Goal: Task Accomplishment & Management: Complete application form

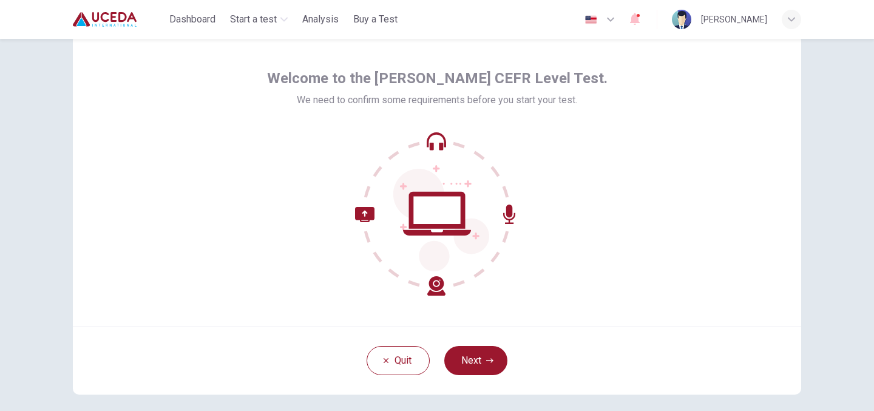
scroll to position [43, 0]
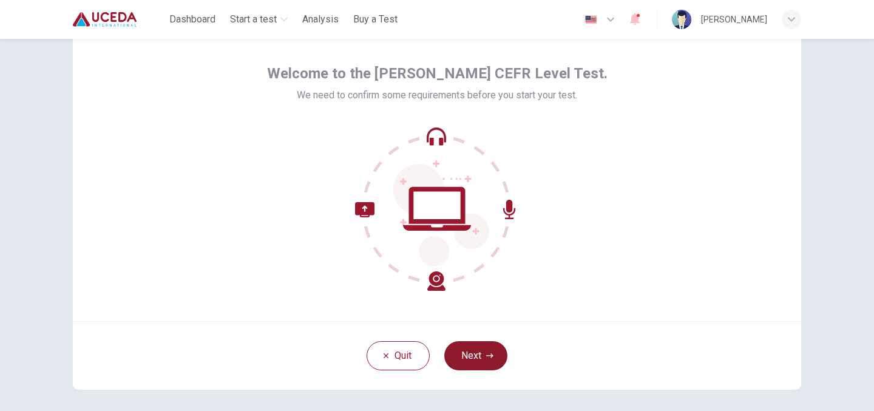
click at [481, 355] on button "Next" at bounding box center [475, 355] width 63 height 29
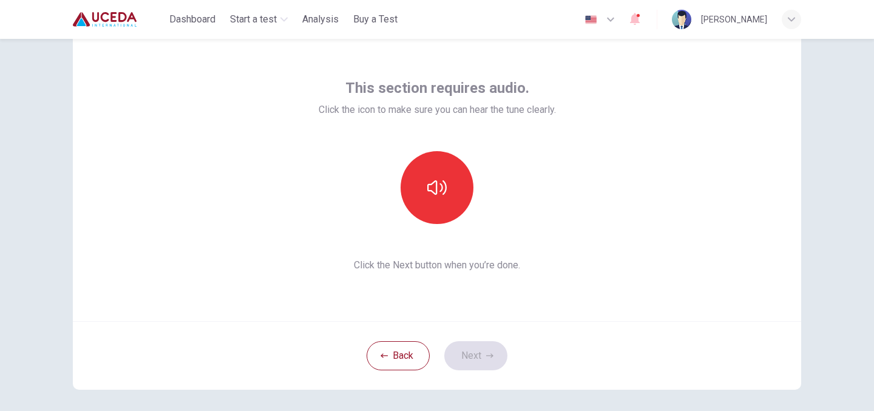
click at [653, 281] on div "This section requires audio. Click the icon to make sure you can hear the tune …" at bounding box center [437, 175] width 728 height 291
click at [436, 180] on icon "button" at bounding box center [436, 187] width 19 height 19
click at [481, 360] on button "Next" at bounding box center [475, 355] width 63 height 29
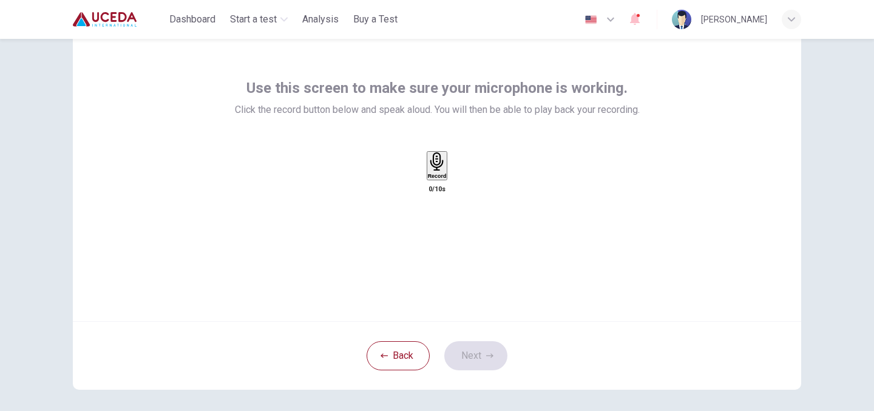
click at [439, 171] on icon "button" at bounding box center [436, 161] width 13 height 19
click at [443, 177] on div "Stop" at bounding box center [437, 201] width 12 height 98
click at [448, 178] on icon "button" at bounding box center [448, 178] width 0 height 0
click at [481, 350] on button "Next" at bounding box center [475, 355] width 63 height 29
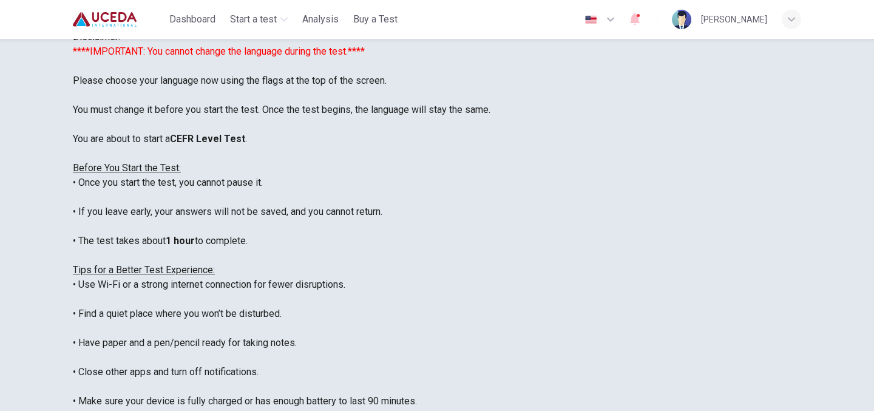
click at [603, 21] on icon "button" at bounding box center [610, 19] width 15 height 15
click at [626, 410] on div at bounding box center [437, 411] width 874 height 0
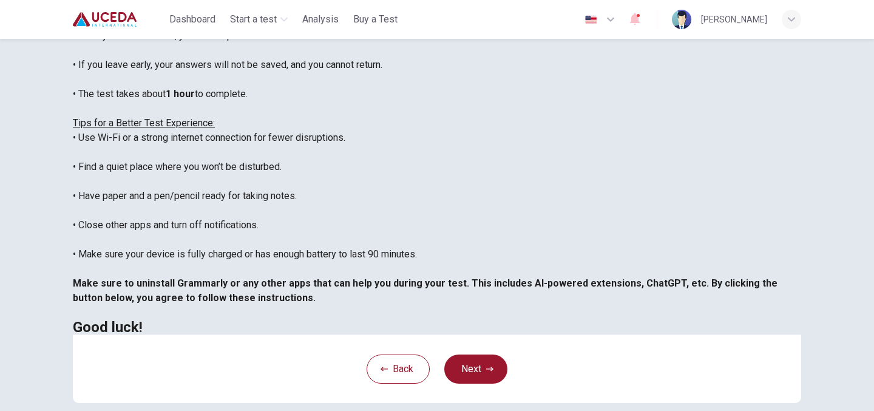
scroll to position [194, 0]
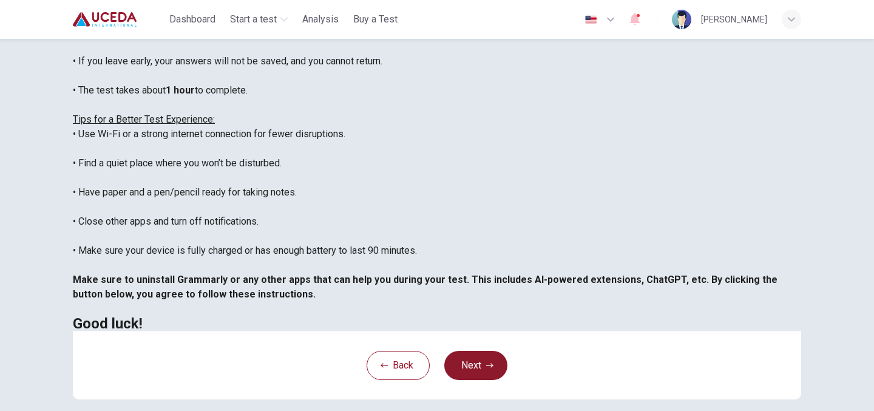
click at [488, 368] on button "Next" at bounding box center [475, 365] width 63 height 29
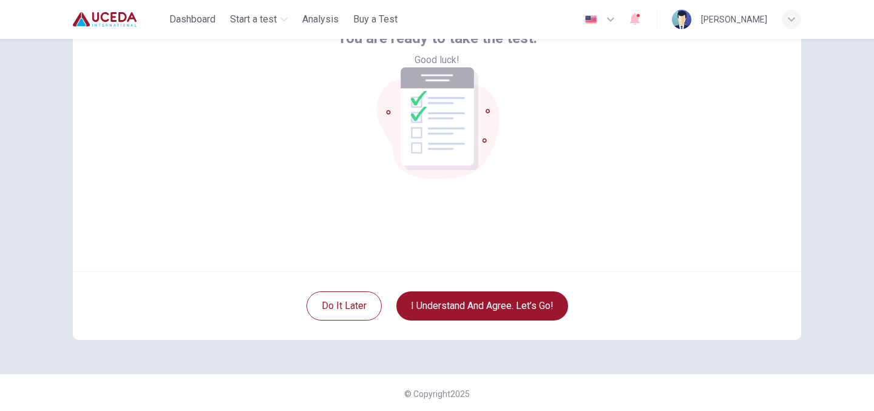
scroll to position [93, 0]
click at [630, 19] on icon "button" at bounding box center [635, 19] width 10 height 12
click at [672, 410] on div at bounding box center [437, 411] width 874 height 0
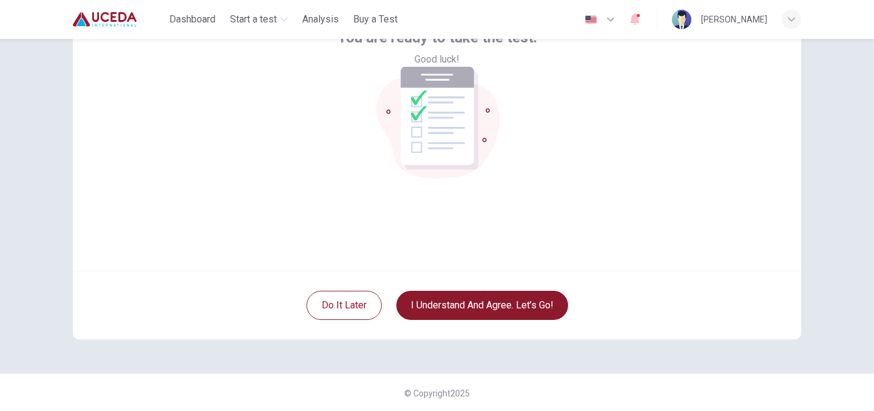
click at [531, 298] on button "I understand and agree. Let’s go!" at bounding box center [482, 305] width 172 height 29
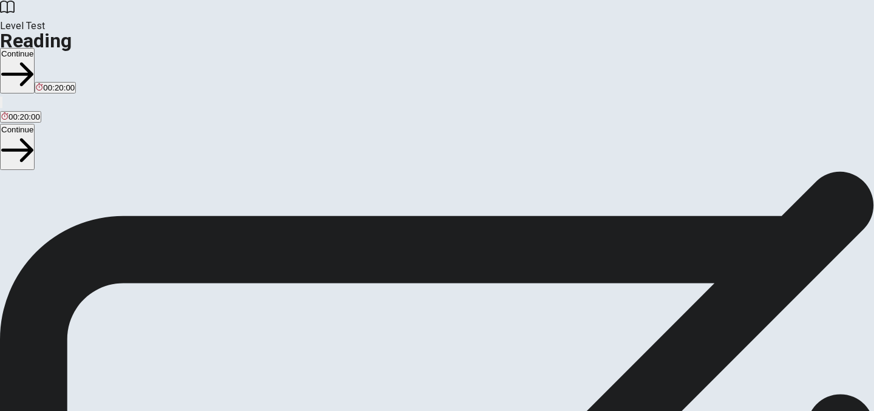
click at [35, 48] on button "Continue" at bounding box center [17, 71] width 35 height 46
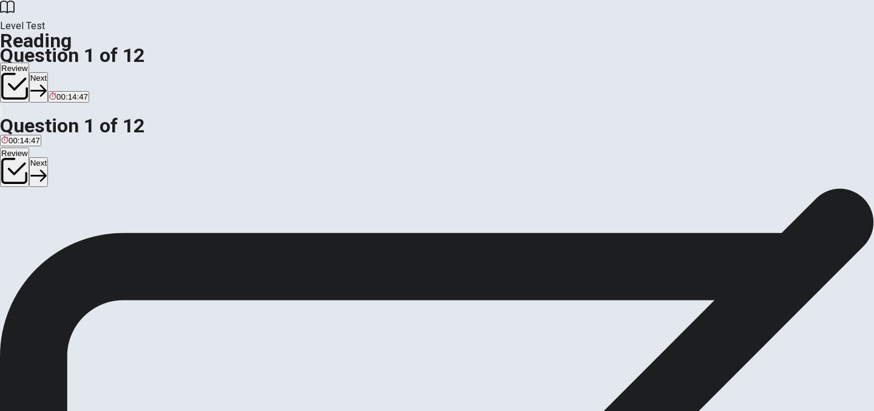
scroll to position [22, 0]
click at [157, 220] on span "Tiny coral animals." at bounding box center [151, 224] width 67 height 9
click at [48, 72] on button "Next" at bounding box center [38, 87] width 19 height 30
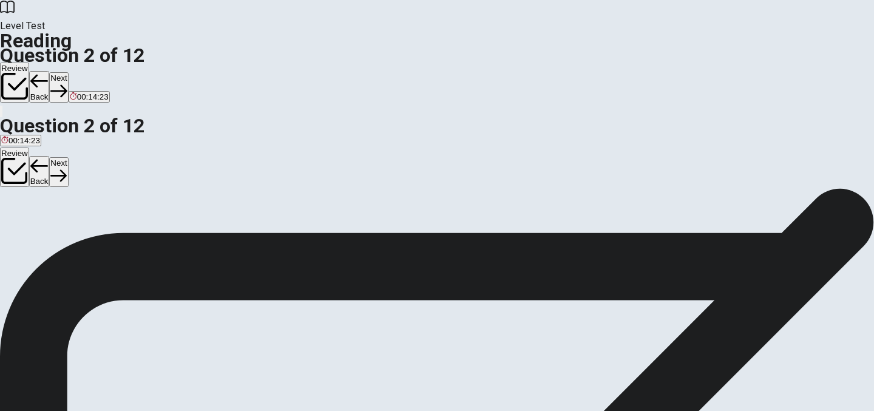
click at [38, 224] on span "Protection" at bounding box center [19, 228] width 36 height 9
click at [68, 72] on button "Next" at bounding box center [58, 87] width 19 height 30
click at [127, 233] on span "Coral reefs" at bounding box center [106, 228] width 39 height 9
click at [68, 72] on button "Next" at bounding box center [58, 87] width 19 height 30
click at [155, 224] on span "Producing electricity." at bounding box center [118, 228] width 74 height 9
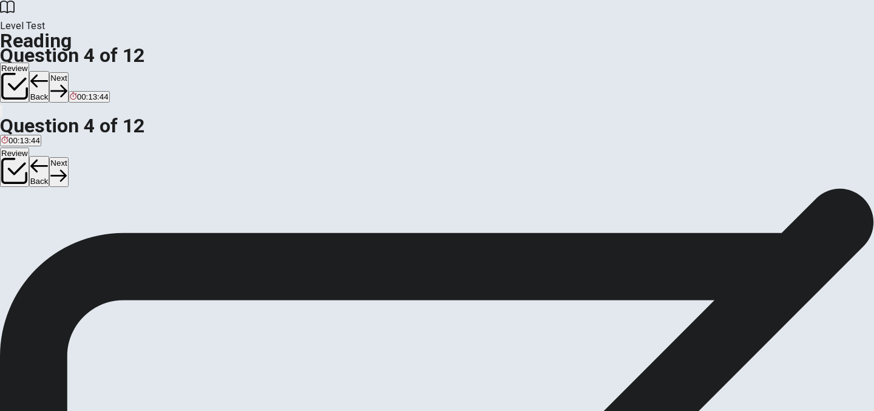
click at [68, 72] on button "Next" at bounding box center [58, 87] width 19 height 30
click at [170, 224] on span "To compare their biodiversity to tropical forests." at bounding box center [85, 228] width 169 height 9
click at [68, 72] on button "Next" at bounding box center [58, 87] width 19 height 30
click at [56, 215] on div "B" at bounding box center [47, 219] width 17 height 9
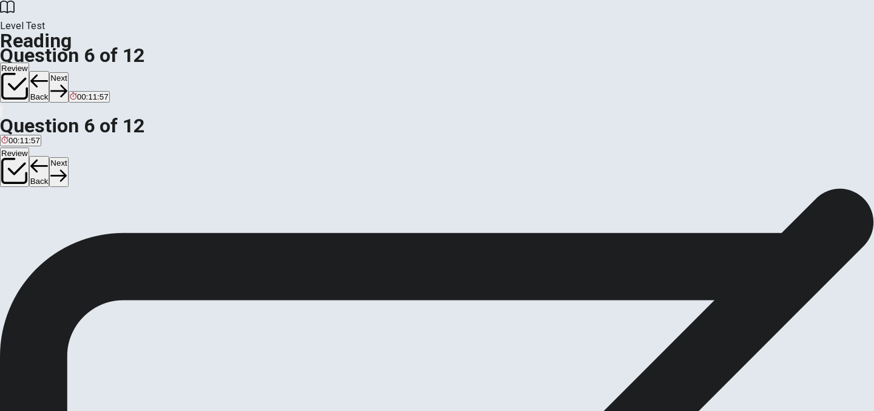
click at [68, 72] on button "Next" at bounding box center [58, 87] width 19 height 30
click at [235, 210] on span "When corals lose their algae and turn white." at bounding box center [313, 208] width 157 height 9
click at [68, 72] on button "Next" at bounding box center [58, 87] width 19 height 30
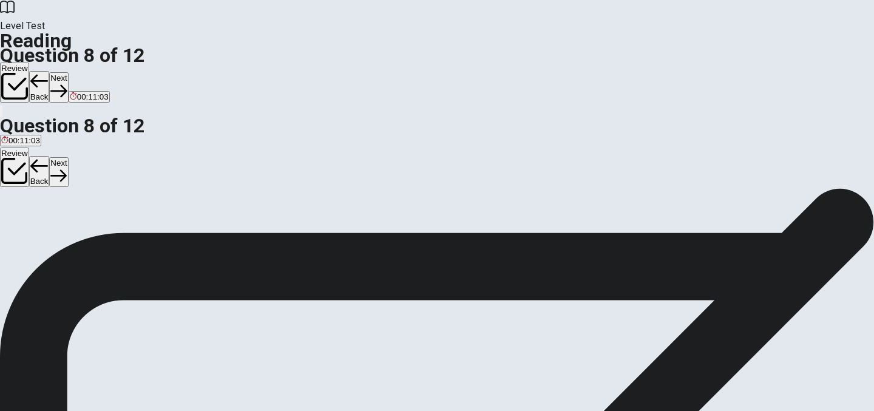
click at [175, 221] on span "Human actions can both damage and help them." at bounding box center [88, 225] width 174 height 9
click at [68, 72] on button "Next" at bounding box center [58, 87] width 19 height 30
click at [533, 220] on span "Scientists are planting coral grown in controlled settings onto damaged reefs." at bounding box center [670, 215] width 275 height 9
click at [68, 72] on button "Next" at bounding box center [58, 87] width 19 height 30
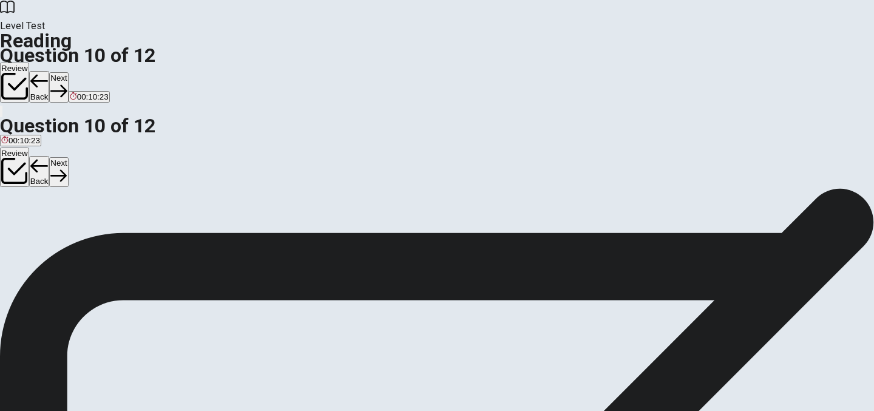
scroll to position [23, 0]
click at [7, 210] on div "A" at bounding box center [3, 214] width 5 height 9
click at [68, 72] on button "Next" at bounding box center [58, 87] width 19 height 30
click at [592, 184] on strong "VIEW TEXT" at bounding box center [567, 190] width 50 height 12
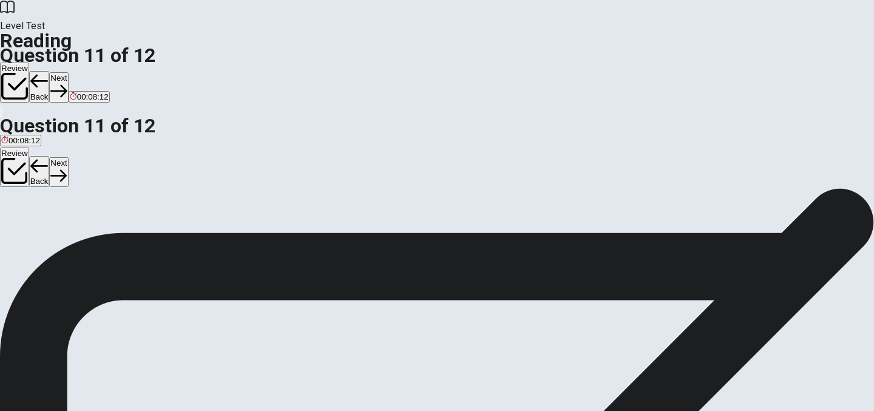
click at [592, 184] on strong "VIEW TEXT" at bounding box center [567, 190] width 50 height 12
click at [44, 220] on span "View text" at bounding box center [27, 224] width 33 height 9
click at [61, 220] on span "View question" at bounding box center [36, 224] width 50 height 9
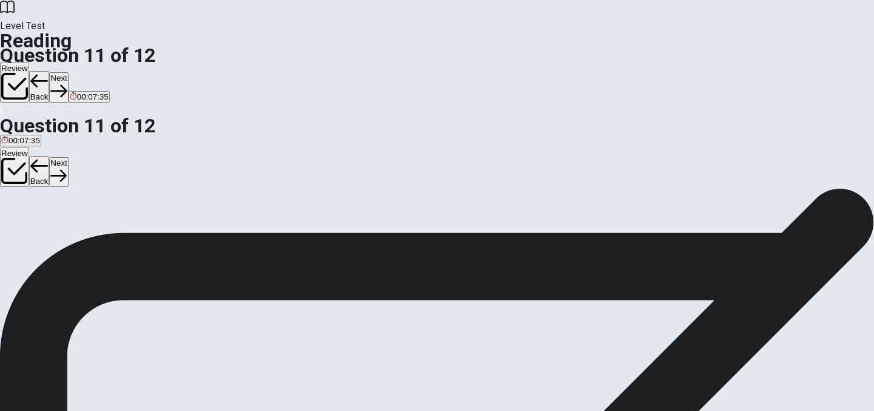
drag, startPoint x: 197, startPoint y: 232, endPoint x: 411, endPoint y: 208, distance: 215.5
drag, startPoint x: 218, startPoint y: 229, endPoint x: 397, endPoint y: 237, distance: 178.5
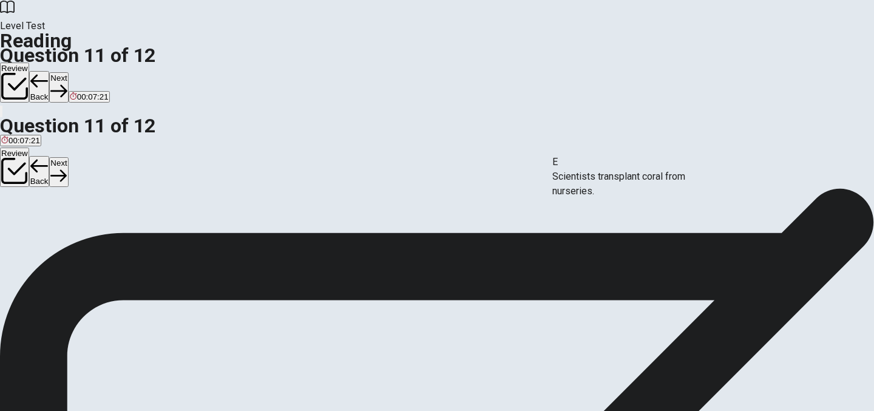
drag, startPoint x: 229, startPoint y: 287, endPoint x: 690, endPoint y: 189, distance: 470.7
drag, startPoint x: 180, startPoint y: 271, endPoint x: 649, endPoint y: 228, distance: 470.3
drag, startPoint x: 181, startPoint y: 275, endPoint x: 396, endPoint y: 276, distance: 214.8
click at [29, 62] on button "Review" at bounding box center [14, 82] width 29 height 40
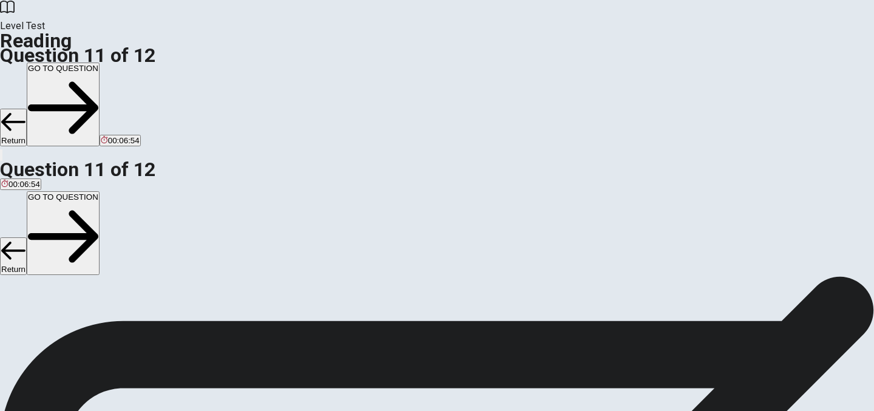
scroll to position [104, 0]
click at [99, 62] on button "GO TO QUESTION" at bounding box center [63, 104] width 73 height 84
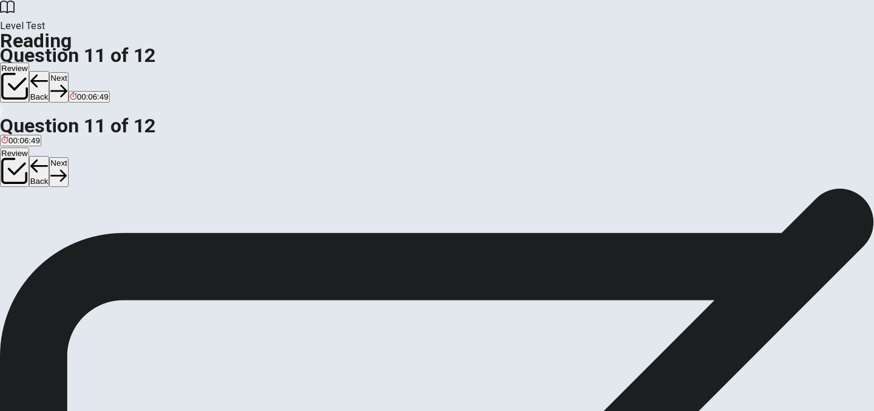
click at [68, 72] on button "Next" at bounding box center [58, 87] width 19 height 30
drag, startPoint x: 174, startPoint y: 226, endPoint x: 422, endPoint y: 188, distance: 251.6
drag, startPoint x: 202, startPoint y: 189, endPoint x: 425, endPoint y: 211, distance: 224.3
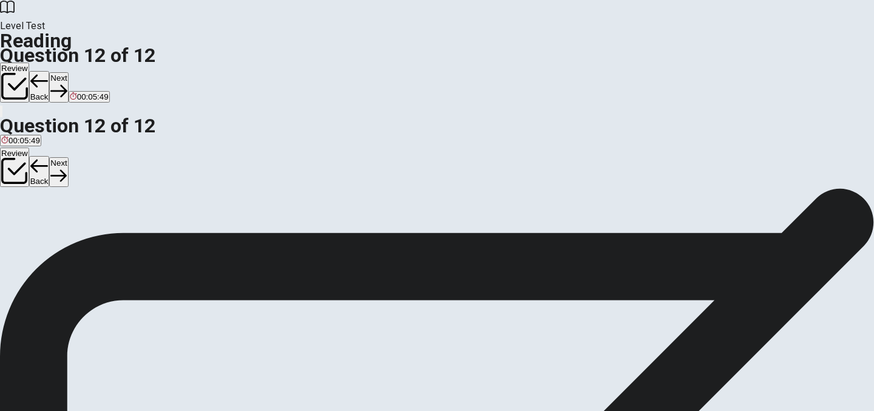
scroll to position [27, 0]
drag, startPoint x: 195, startPoint y: 308, endPoint x: 443, endPoint y: 271, distance: 251.0
click at [68, 72] on button "Next" at bounding box center [58, 87] width 19 height 30
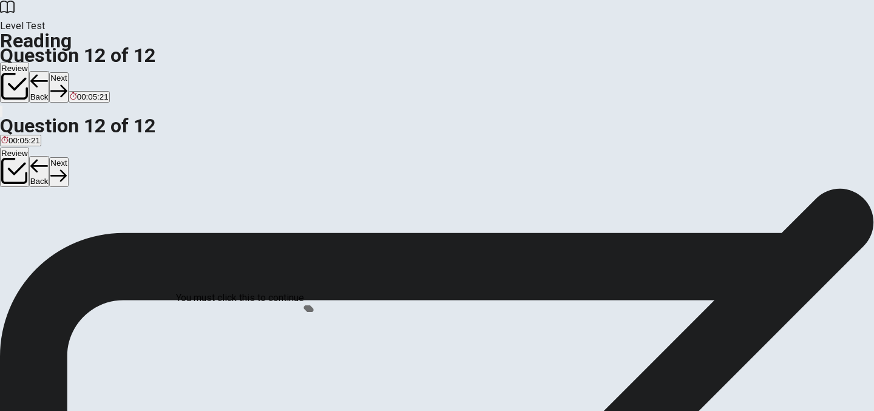
click at [29, 62] on button "Review" at bounding box center [14, 82] width 29 height 40
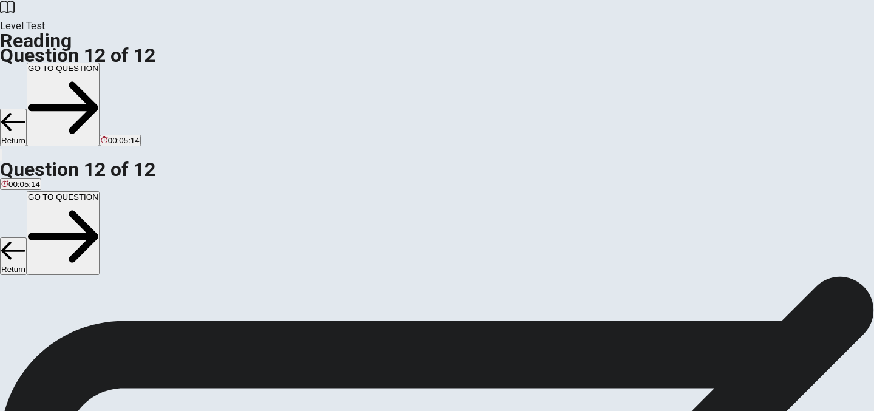
scroll to position [104, 0]
click at [99, 62] on button "GO TO QUESTION" at bounding box center [63, 104] width 73 height 84
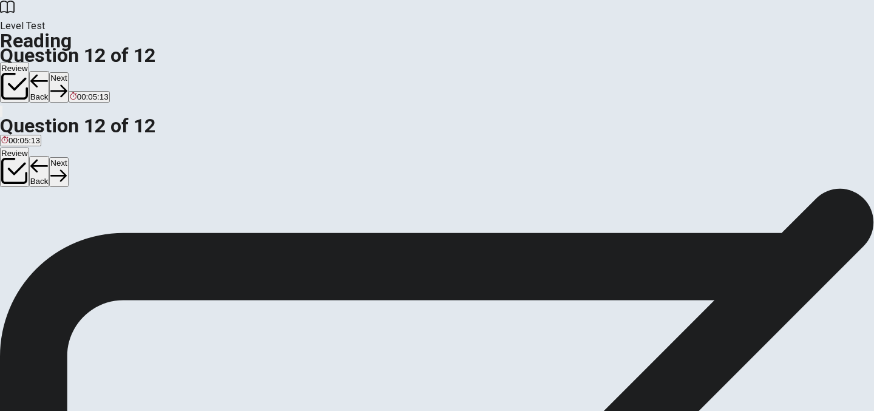
scroll to position [137, 0]
click at [68, 72] on button "Next" at bounding box center [58, 87] width 19 height 30
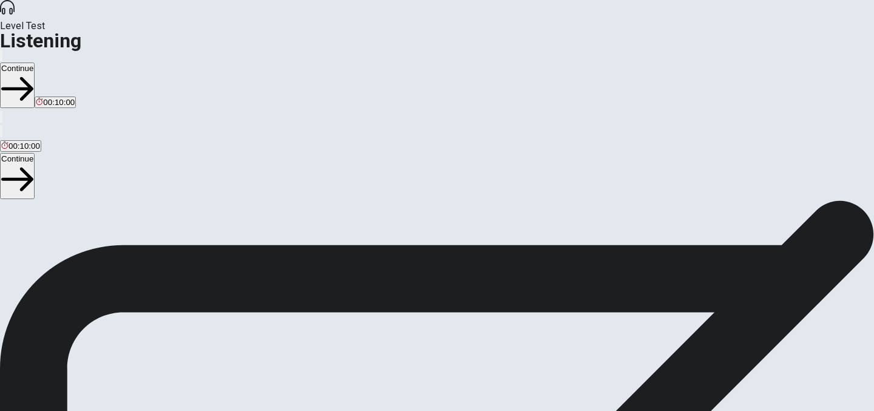
scroll to position [0, 0]
click at [541, 237] on span "This test checks how well you understand spoken English. You will listen to 1 c…" at bounding box center [270, 384] width 541 height 336
click at [541, 216] on span "This test checks how well you understand spoken English. You will listen to 1 c…" at bounding box center [270, 384] width 541 height 336
click at [541, 170] on span "This test checks how well you understand spoken English. You will listen to 1 c…" at bounding box center [270, 257] width 541 height 336
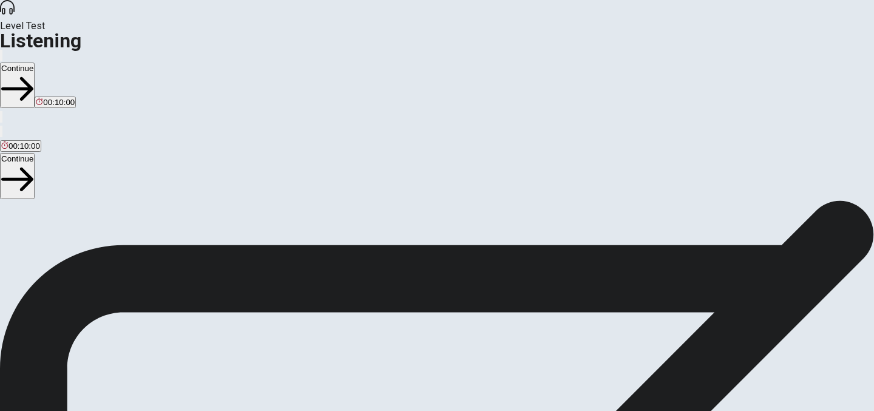
scroll to position [170, 0]
click at [35, 62] on button "Continue" at bounding box center [17, 85] width 35 height 46
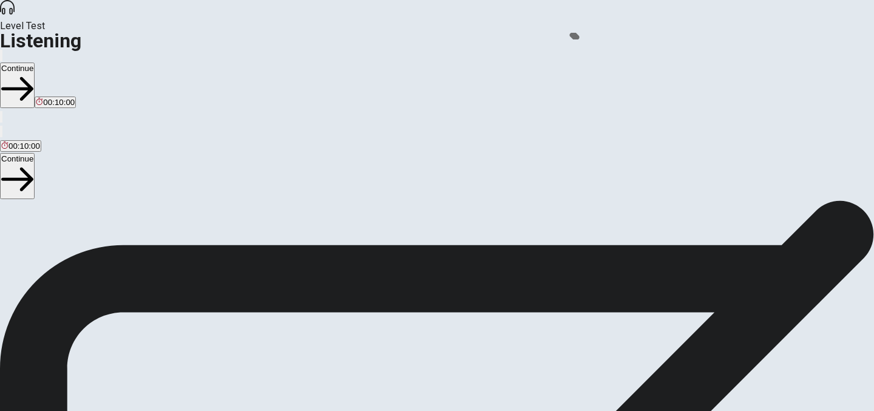
click at [1, 58] on icon "button" at bounding box center [1, 58] width 0 height 0
type input "0.8"
click at [547, 33] on span at bounding box center [547, 33] width 0 height 0
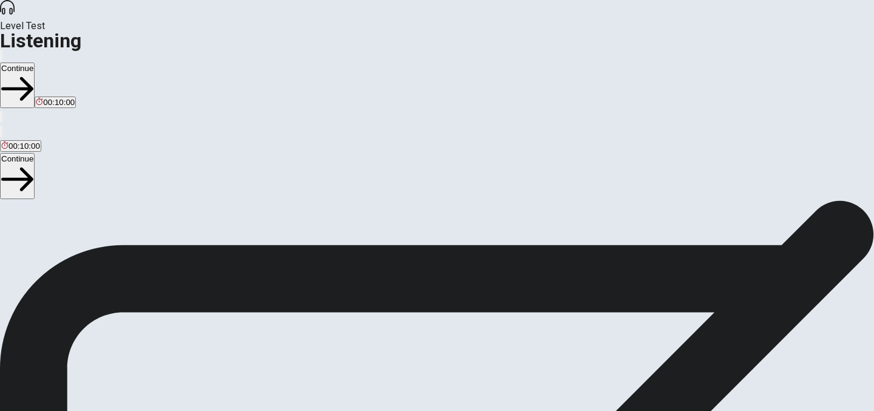
click at [547, 33] on span at bounding box center [547, 33] width 0 height 0
type input "0.7"
click at [547, 33] on span at bounding box center [547, 33] width 0 height 0
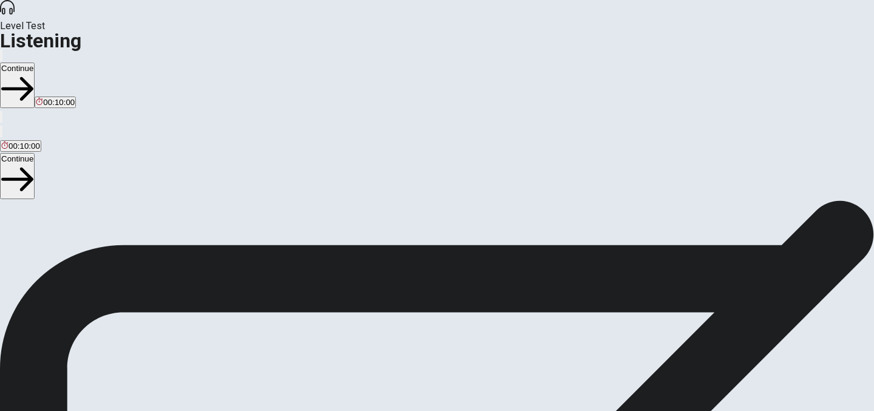
click at [2, 50] on button "button" at bounding box center [1, 56] width 2 height 12
type input "0.6"
click at [547, 33] on span at bounding box center [547, 33] width 0 height 0
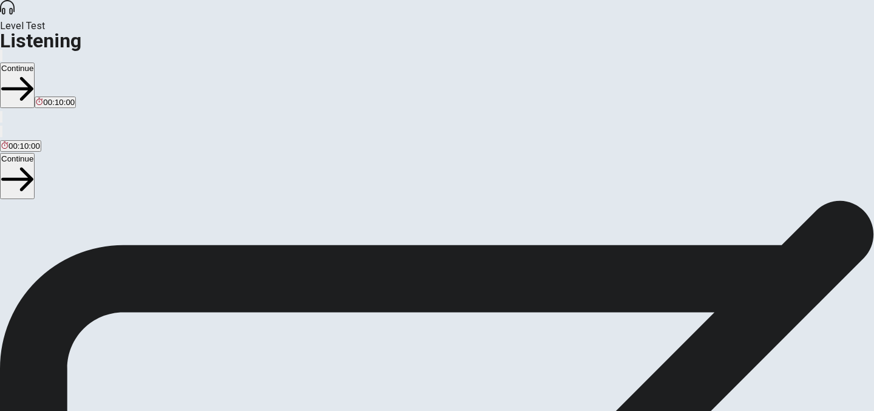
click at [16, 60] on icon "button" at bounding box center [8, 65] width 15 height 11
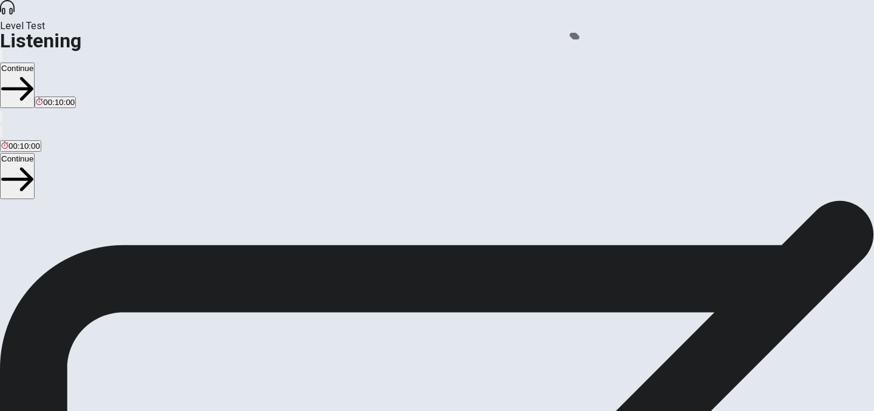
type input "0.8"
click at [547, 33] on span at bounding box center [547, 33] width 0 height 0
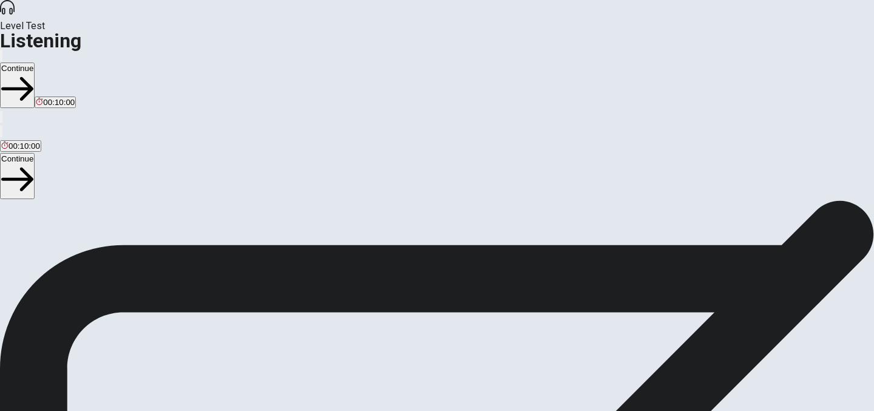
type input "0.7"
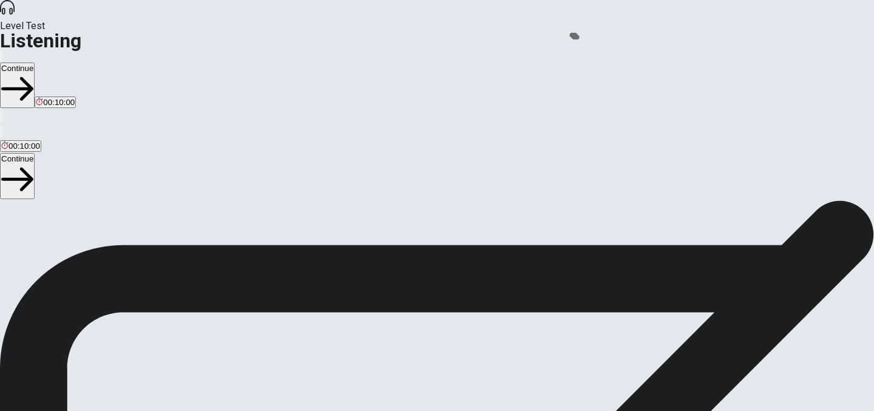
click at [547, 33] on span at bounding box center [547, 33] width 0 height 0
type input "0.6"
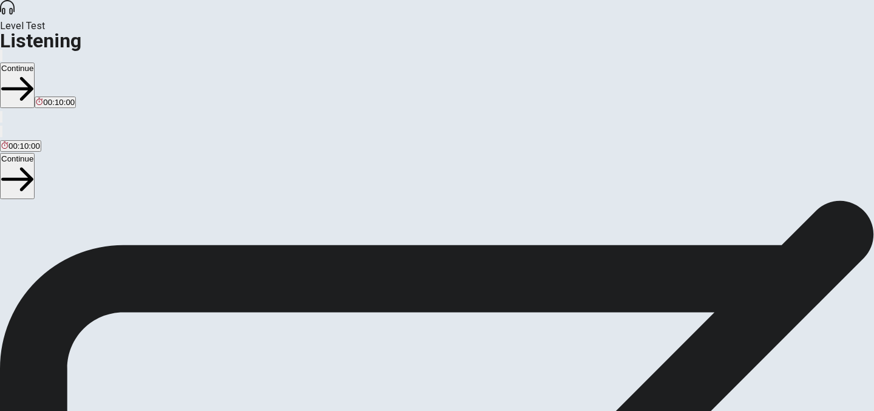
click at [35, 62] on button "Continue" at bounding box center [17, 85] width 35 height 46
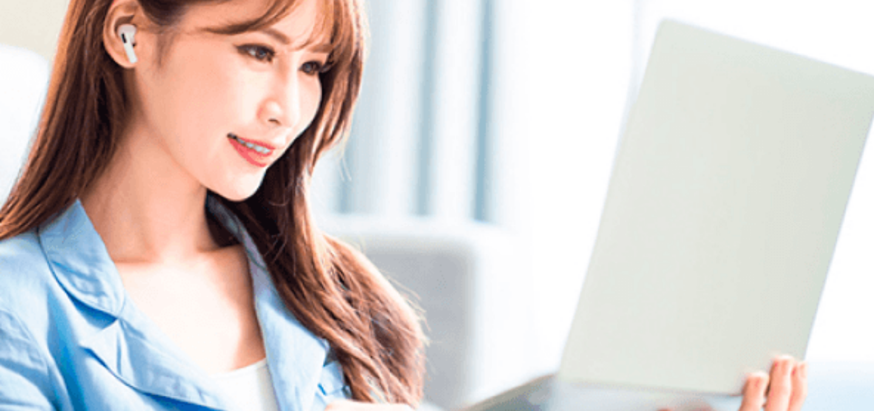
scroll to position [0, 0]
click at [505, 33] on span at bounding box center [505, 33] width 0 height 0
type input "0.5"
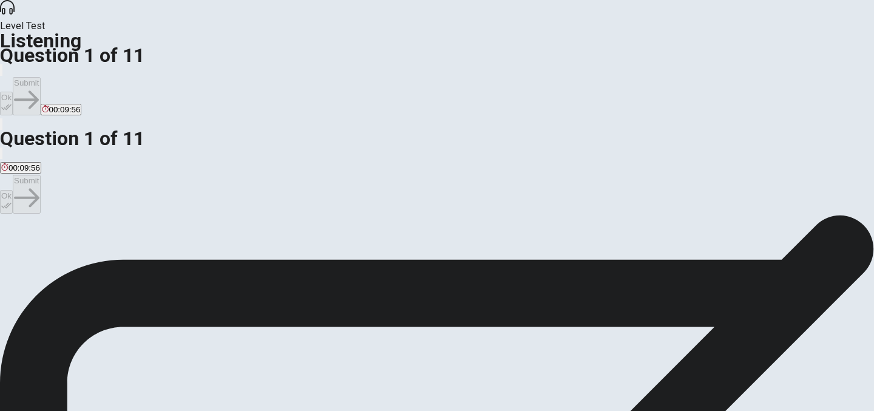
scroll to position [16, 0]
click at [92, 238] on span "Visit an amusement park." at bounding box center [46, 242] width 91 height 9
click at [12, 102] on icon "button" at bounding box center [6, 107] width 10 height 10
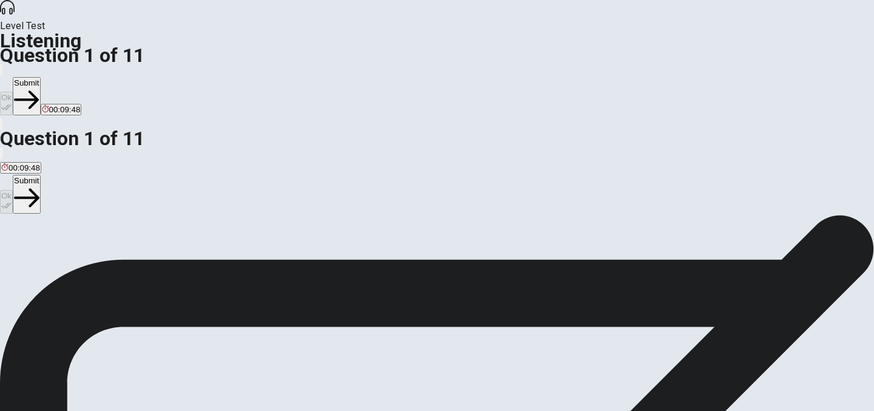
click at [40, 77] on button "Submit" at bounding box center [26, 96] width 27 height 38
click at [460, 259] on span "Because it has the tallest roller coaster in the country." at bounding box center [542, 254] width 191 height 9
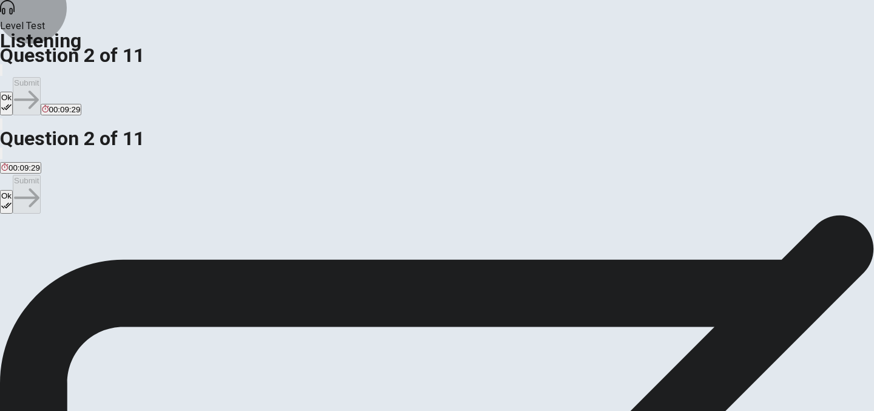
click at [12, 102] on icon "button" at bounding box center [6, 107] width 10 height 10
click at [40, 77] on button "Submit" at bounding box center [26, 96] width 27 height 38
click at [339, 259] on span "Excited to try it right away." at bounding box center [292, 254] width 94 height 9
click at [13, 92] on button "Ok" at bounding box center [6, 104] width 13 height 24
click at [40, 77] on button "Submit" at bounding box center [26, 96] width 27 height 38
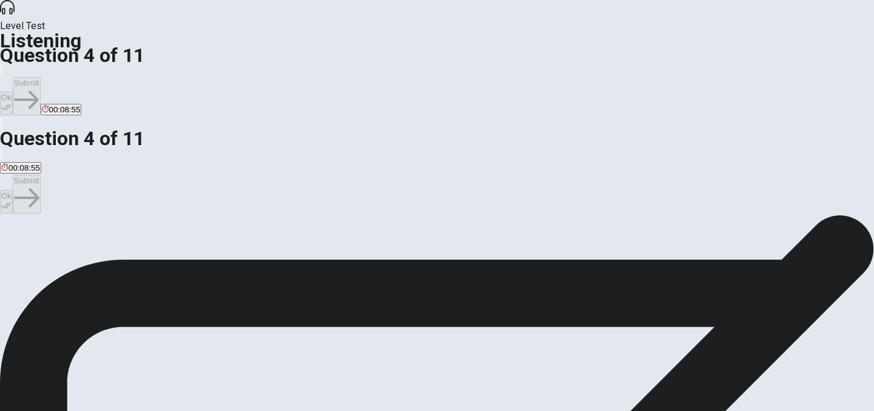
click at [332, 259] on span "Going on a water ride." at bounding box center [291, 254] width 79 height 9
click at [13, 92] on button "Ok" at bounding box center [6, 104] width 13 height 24
click at [40, 77] on button "Submit" at bounding box center [26, 96] width 27 height 38
click at [50, 241] on span "Extra clothes." at bounding box center [25, 245] width 49 height 9
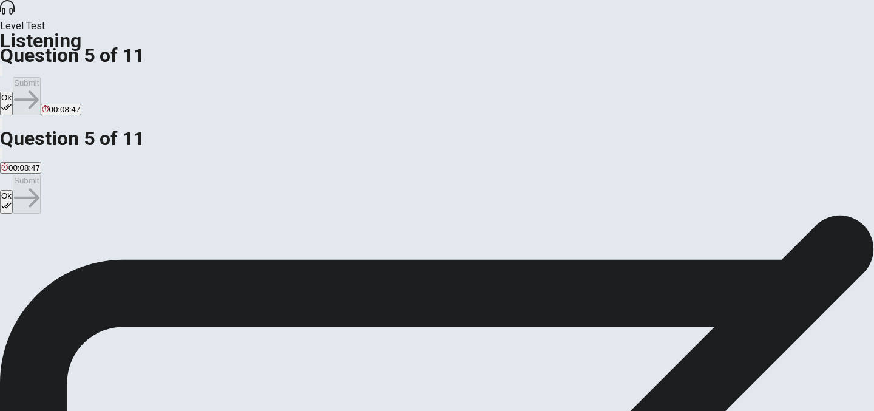
click at [13, 92] on button "Ok" at bounding box center [6, 104] width 13 height 24
click at [40, 77] on button "Submit" at bounding box center [26, 96] width 27 height 38
click at [296, 248] on span "To avoid long lines." at bounding box center [262, 245] width 69 height 9
click at [13, 92] on button "Ok" at bounding box center [6, 104] width 13 height 24
click at [40, 77] on button "Submit" at bounding box center [26, 96] width 27 height 38
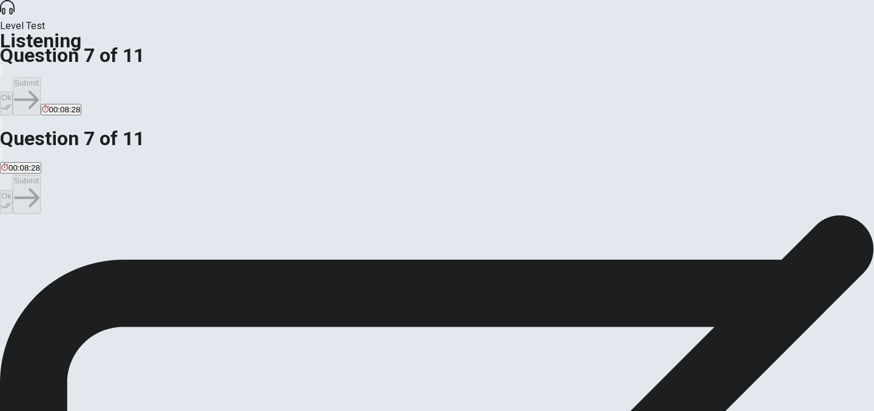
click at [49, 241] on span "9 a.m." at bounding box center [37, 245] width 22 height 9
click at [13, 92] on button "Ok" at bounding box center [6, 104] width 13 height 24
click at [40, 77] on button "Submit" at bounding box center [26, 96] width 27 height 38
click at [108, 241] on span "They are looking forward to it." at bounding box center [54, 245] width 107 height 9
click at [13, 92] on button "Ok" at bounding box center [6, 104] width 13 height 24
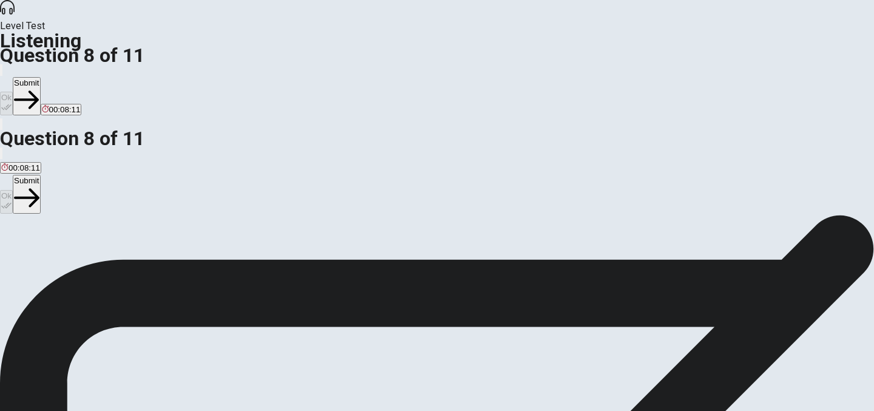
click at [40, 77] on button "Submit" at bounding box center [26, 96] width 27 height 38
click at [13, 92] on button "Ok" at bounding box center [6, 104] width 13 height 24
click at [40, 77] on button "Submit" at bounding box center [26, 96] width 27 height 38
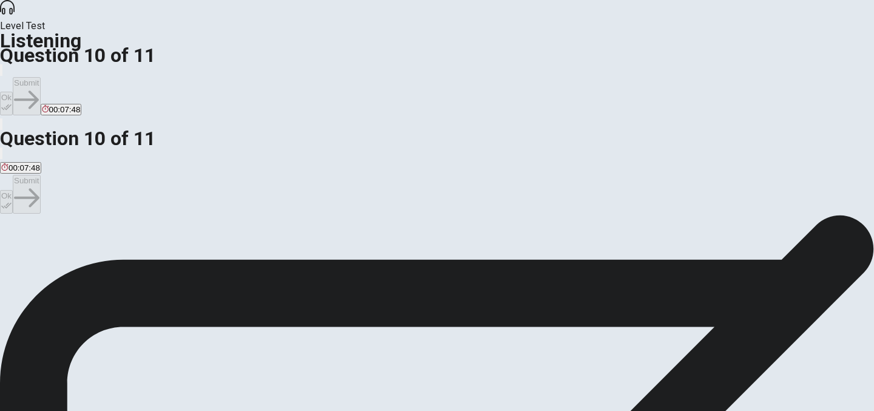
click at [414, 247] on span "To change after getting wet on the water ride." at bounding box center [333, 251] width 162 height 9
click at [13, 92] on button "Ok" at bounding box center [6, 104] width 13 height 24
click at [40, 77] on button "Submit" at bounding box center [26, 96] width 27 height 38
click at [198, 247] on span "Begin with less scary rides and build up to bigger ones." at bounding box center [99, 251] width 197 height 9
click at [13, 92] on button "Ok" at bounding box center [6, 104] width 13 height 24
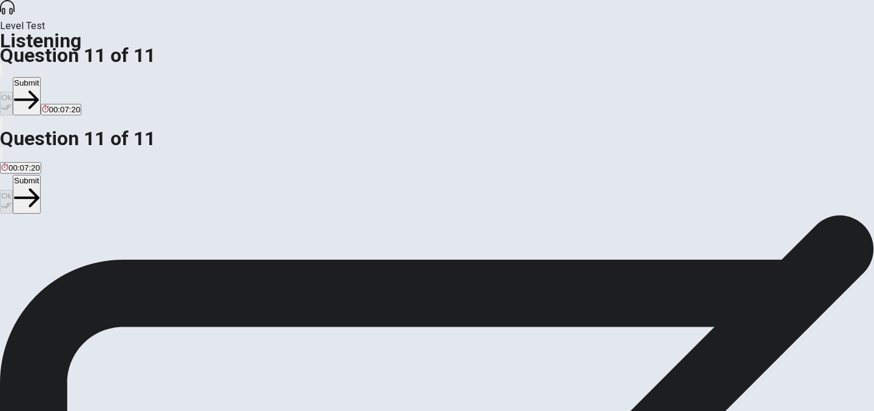
click at [40, 77] on button "Submit" at bounding box center [26, 96] width 27 height 38
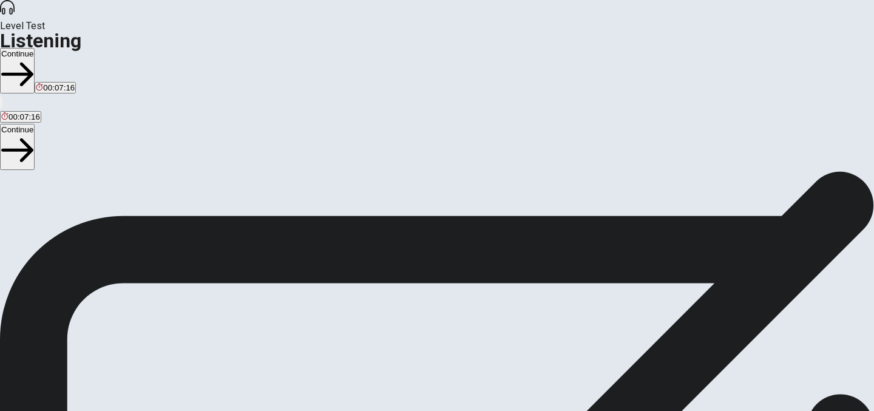
scroll to position [40, 0]
click at [35, 48] on button "Continue" at bounding box center [17, 71] width 35 height 46
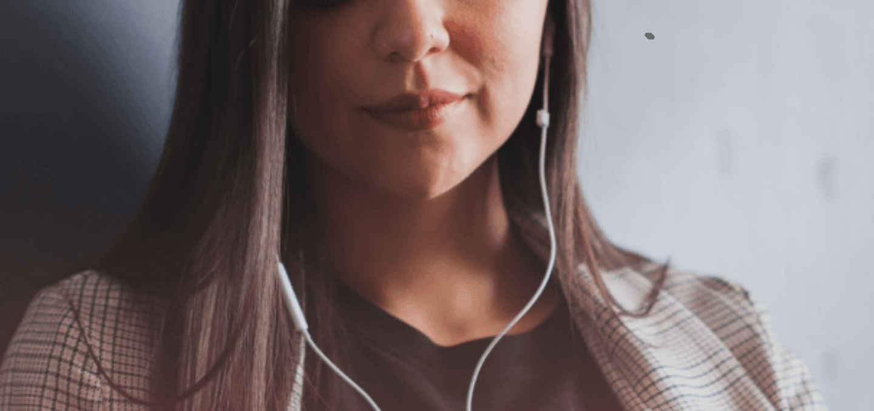
click at [16, 60] on icon "button" at bounding box center [8, 65] width 15 height 11
click at [416, 146] on div "The Speaking Section will begin soon. There are 3 questions in this section. Fo…" at bounding box center [437, 248] width 874 height 204
click at [35, 62] on button "Continue" at bounding box center [17, 85] width 35 height 46
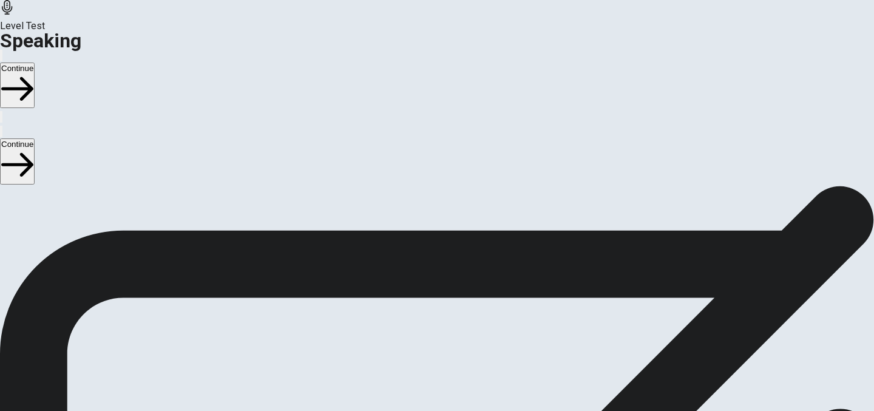
scroll to position [49, 0]
click at [423, 380] on button "Play Audio" at bounding box center [422, 386] width 2 height 12
click at [35, 62] on button "Continue" at bounding box center [17, 85] width 35 height 46
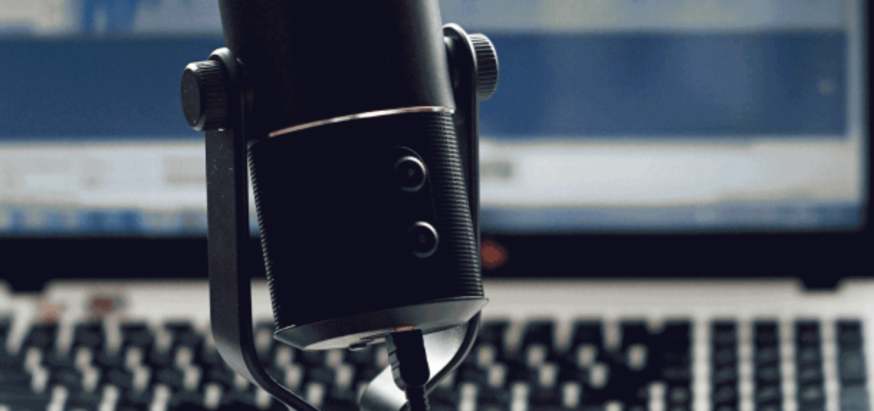
scroll to position [72, 0]
click at [35, 62] on button "Continue" at bounding box center [17, 85] width 35 height 46
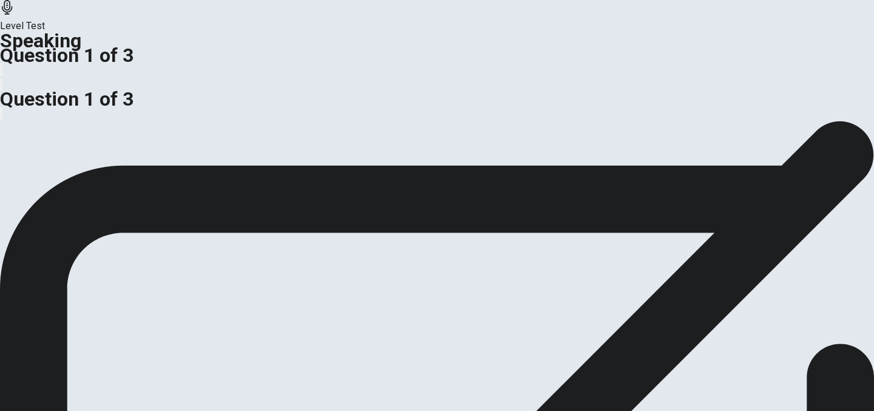
scroll to position [135, 0]
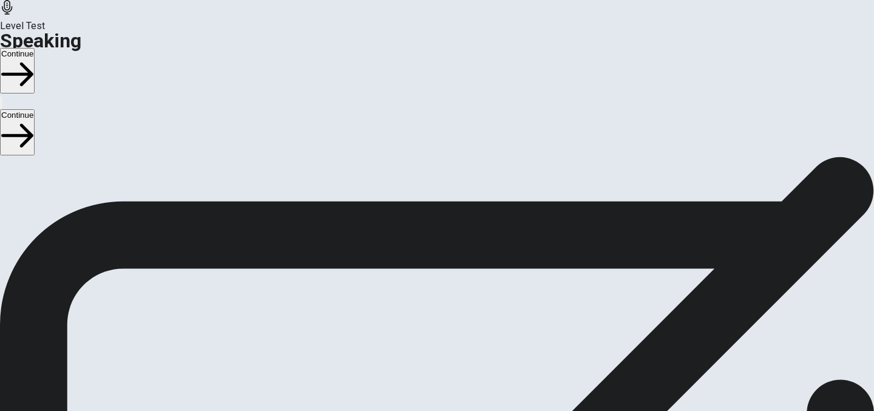
scroll to position [0, 0]
click at [35, 48] on button "Continue" at bounding box center [17, 71] width 35 height 46
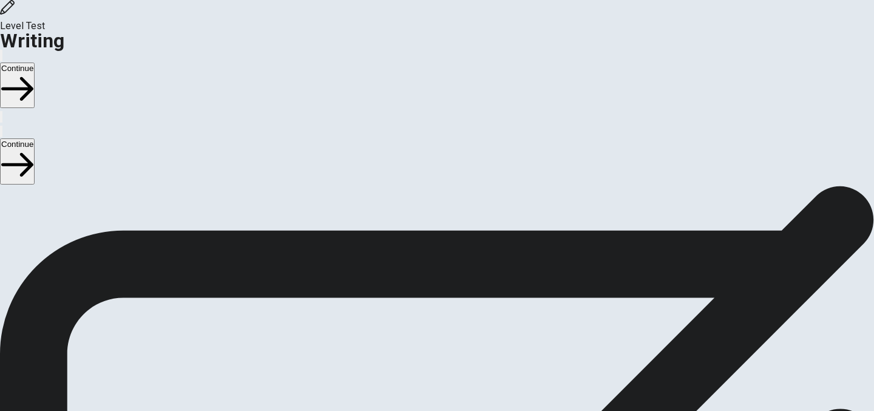
click at [35, 62] on button "Continue" at bounding box center [17, 85] width 35 height 46
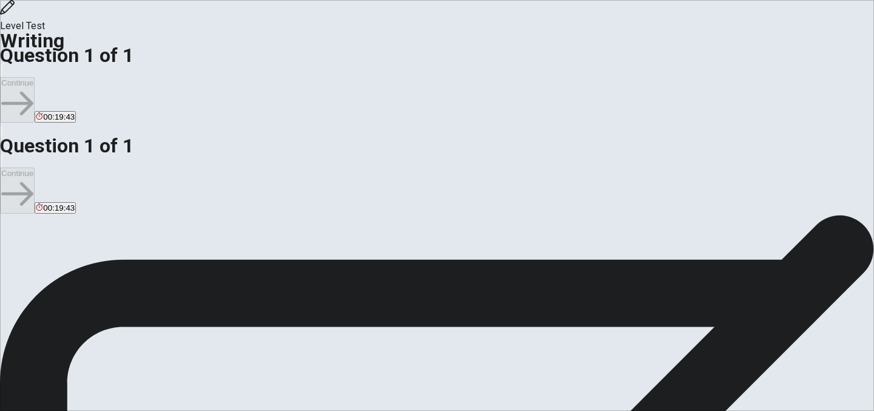
scroll to position [63, 0]
drag, startPoint x: 514, startPoint y: 118, endPoint x: 701, endPoint y: 123, distance: 187.5
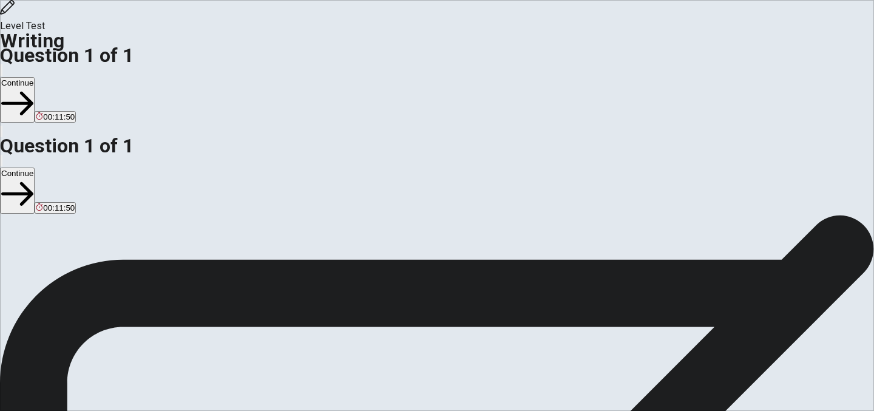
paste textarea "o"
drag, startPoint x: 547, startPoint y: 148, endPoint x: 655, endPoint y: 168, distance: 109.8
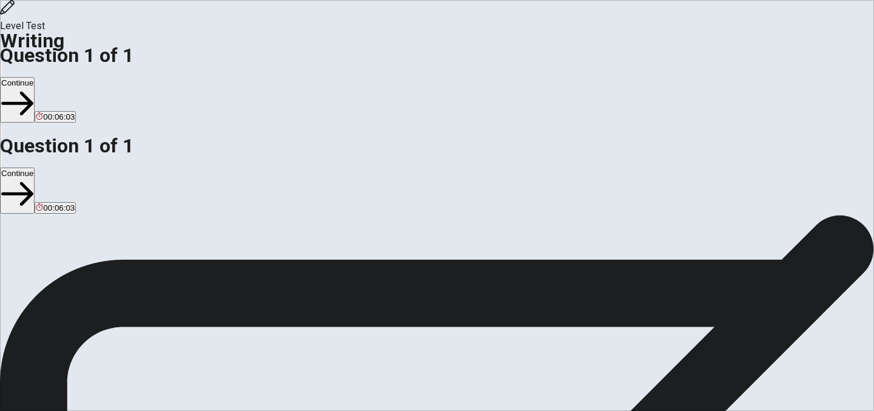
paste textarea "S"
drag, startPoint x: 546, startPoint y: 147, endPoint x: 655, endPoint y: 166, distance: 110.2
drag, startPoint x: 686, startPoint y: 261, endPoint x: 410, endPoint y: 80, distance: 330.3
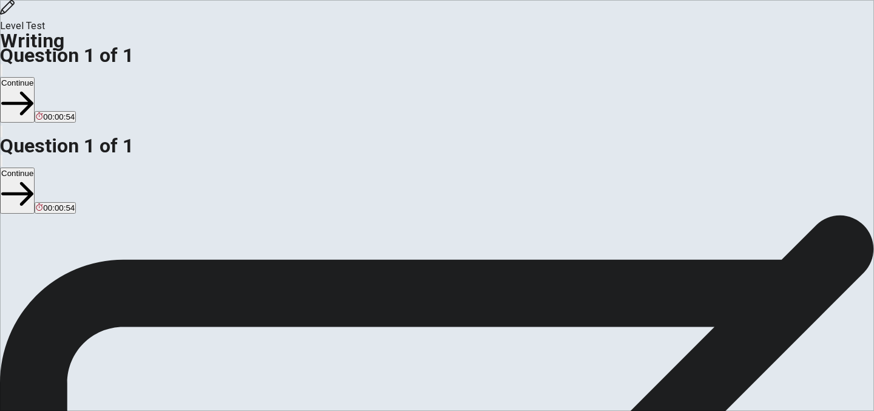
drag, startPoint x: 465, startPoint y: 167, endPoint x: 572, endPoint y: 170, distance: 106.8
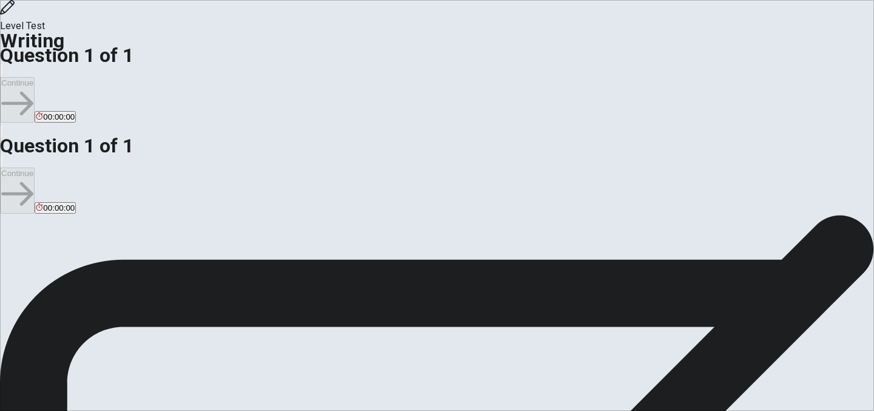
type textarea "I believe students should have a limited amount of homework each week. After ma…"
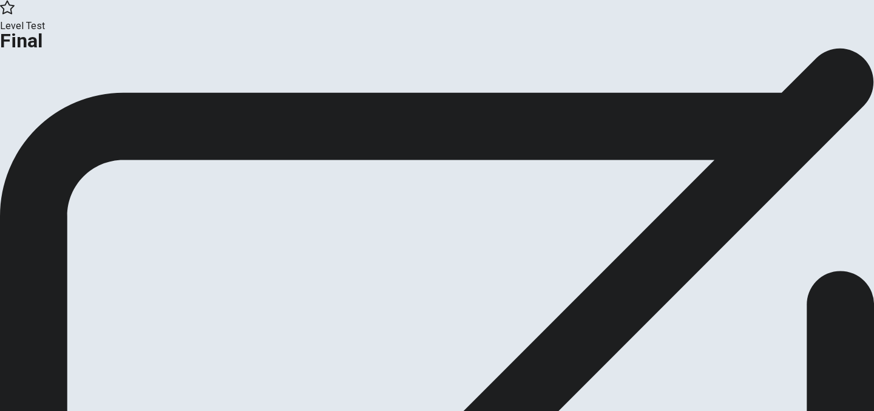
click at [47, 108] on button "Analysis" at bounding box center [23, 100] width 47 height 16
